Goal: Task Accomplishment & Management: Complete application form

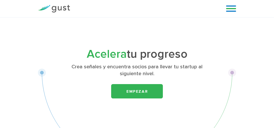
click at [227, 7] on link at bounding box center [231, 8] width 10 height 9
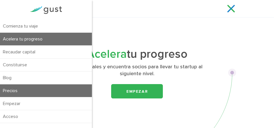
click at [14, 91] on font "Precios" at bounding box center [10, 90] width 15 height 5
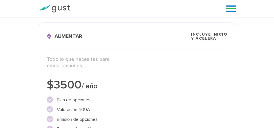
scroll to position [280, 0]
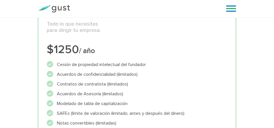
click at [233, 9] on link at bounding box center [231, 8] width 10 height 9
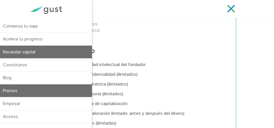
click at [18, 51] on font "Recaudar capital" at bounding box center [19, 51] width 32 height 5
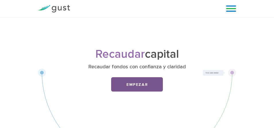
click at [136, 83] on font "Empezar" at bounding box center [136, 84] width 21 height 5
